Goal: Task Accomplishment & Management: Manage account settings

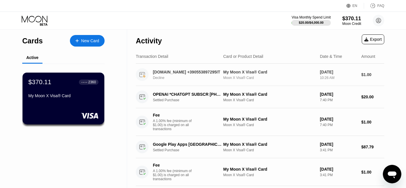
click at [190, 72] on div "[DOMAIN_NAME] +390553897295IT" at bounding box center [187, 72] width 69 height 5
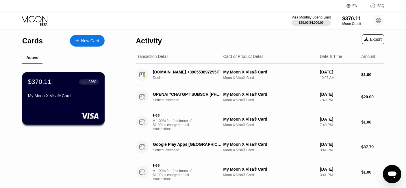
click at [64, 96] on div "My Moon X Visa® Card" at bounding box center [63, 95] width 71 height 5
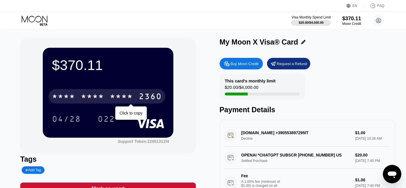
click at [95, 97] on div "* * * *" at bounding box center [92, 96] width 23 height 9
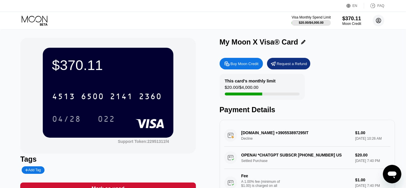
click at [373, 19] on icon at bounding box center [378, 20] width 3 height 3
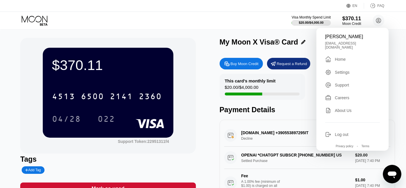
click at [213, 78] on div "$370.11 4513 6500 2141 2360 04/28 022 Support Token: 22951311f4 Tags Add Tag Ma…" at bounding box center [203, 129] width 366 height 183
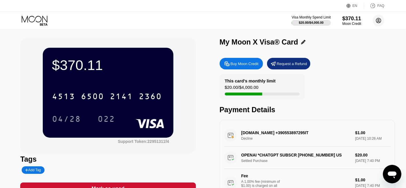
click at [373, 20] on circle at bounding box center [379, 21] width 12 height 12
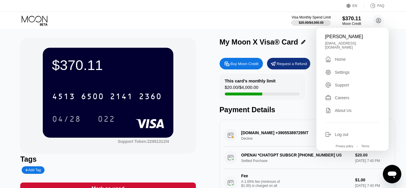
click at [340, 70] on div "Settings" at bounding box center [342, 72] width 15 height 5
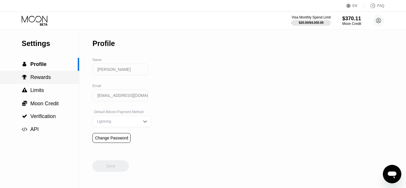
click at [49, 79] on div " Rewards" at bounding box center [39, 77] width 79 height 6
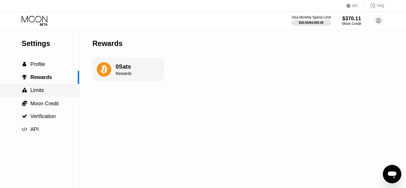
click at [44, 92] on span "Limits" at bounding box center [37, 90] width 14 height 6
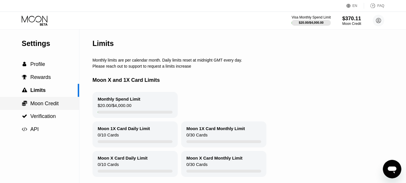
click at [47, 103] on span "Moon Credit" at bounding box center [44, 104] width 28 height 6
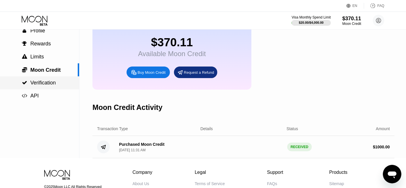
scroll to position [32, 0]
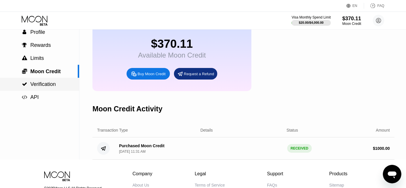
click at [47, 87] on span "Verification" at bounding box center [42, 84] width 25 height 6
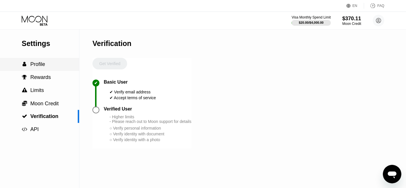
click at [41, 66] on span "Profile" at bounding box center [37, 64] width 15 height 6
